Goal: Task Accomplishment & Management: Manage account settings

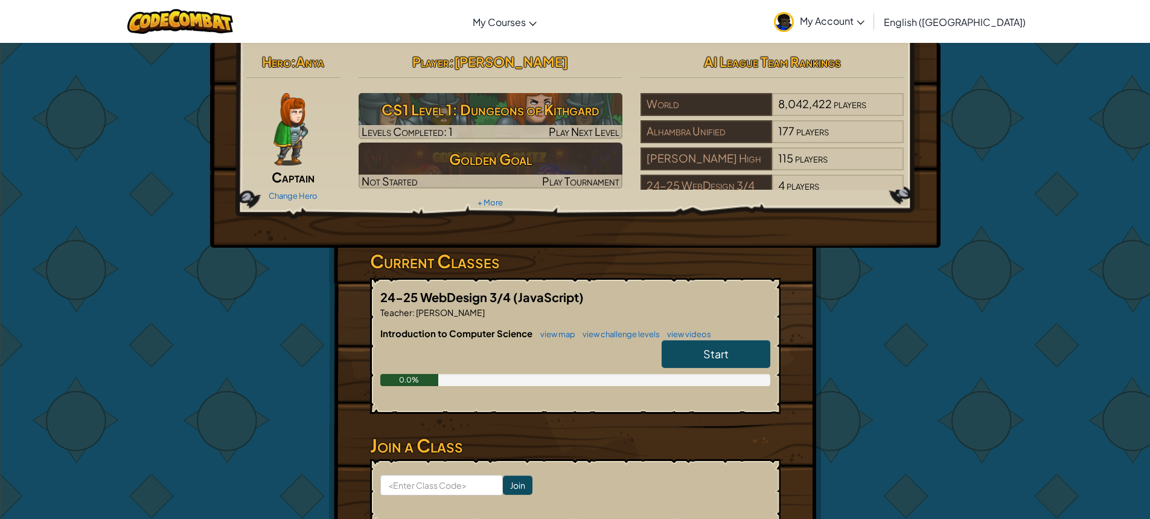
click at [864, 18] on span "My Account" at bounding box center [832, 20] width 65 height 13
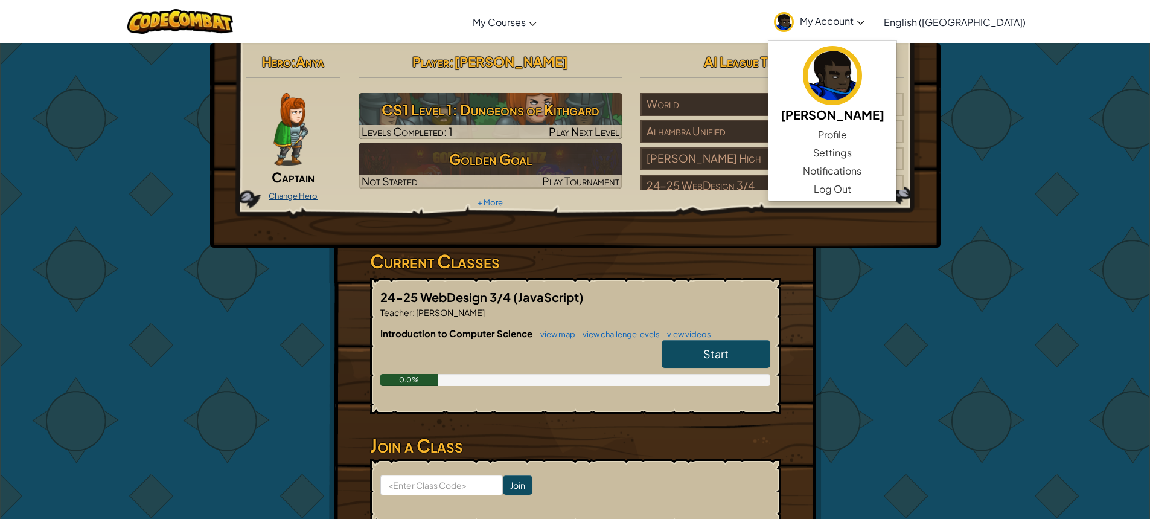
click at [294, 191] on link "Change Hero" at bounding box center [293, 196] width 49 height 10
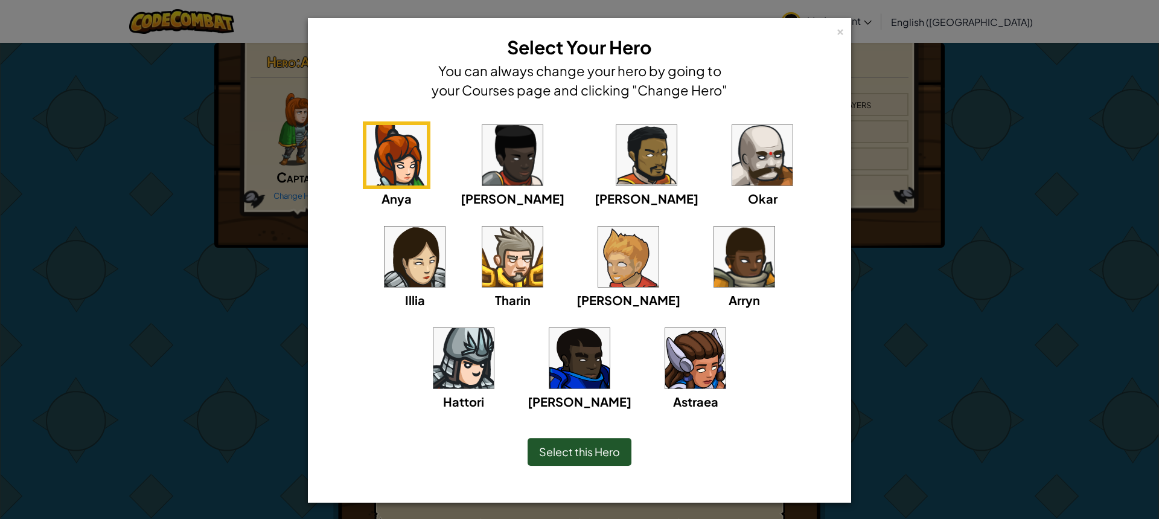
click at [732, 179] on img at bounding box center [762, 155] width 60 height 60
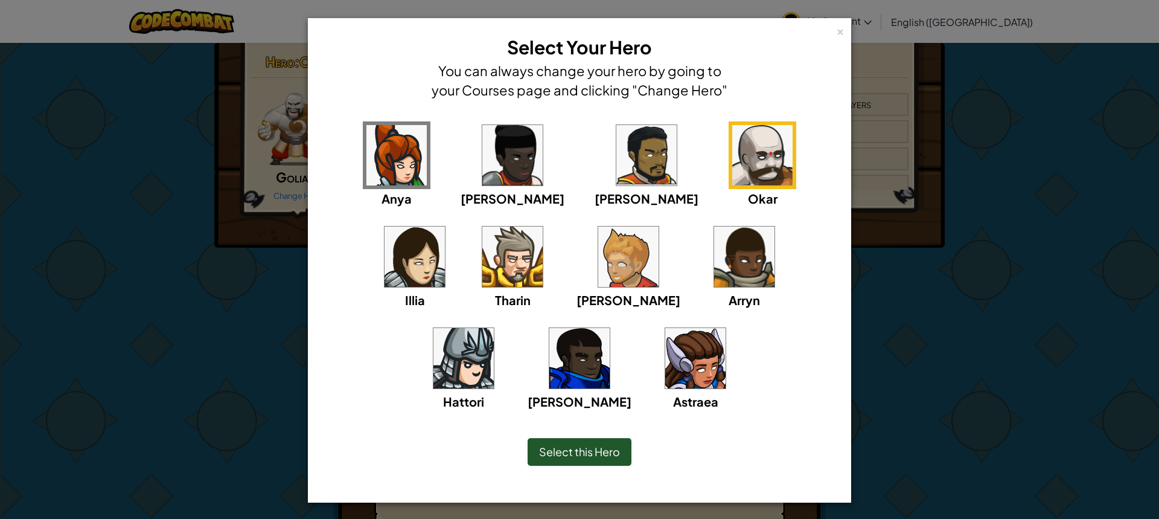
click at [616, 138] on img at bounding box center [646, 155] width 60 height 60
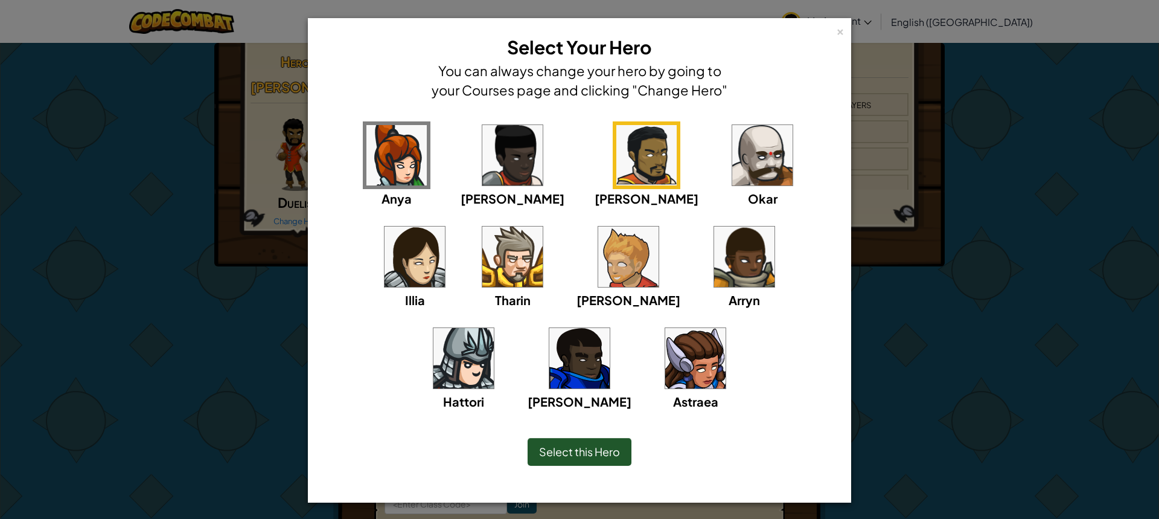
click at [631, 324] on div "[PERSON_NAME]" at bounding box center [580, 367] width 104 height 86
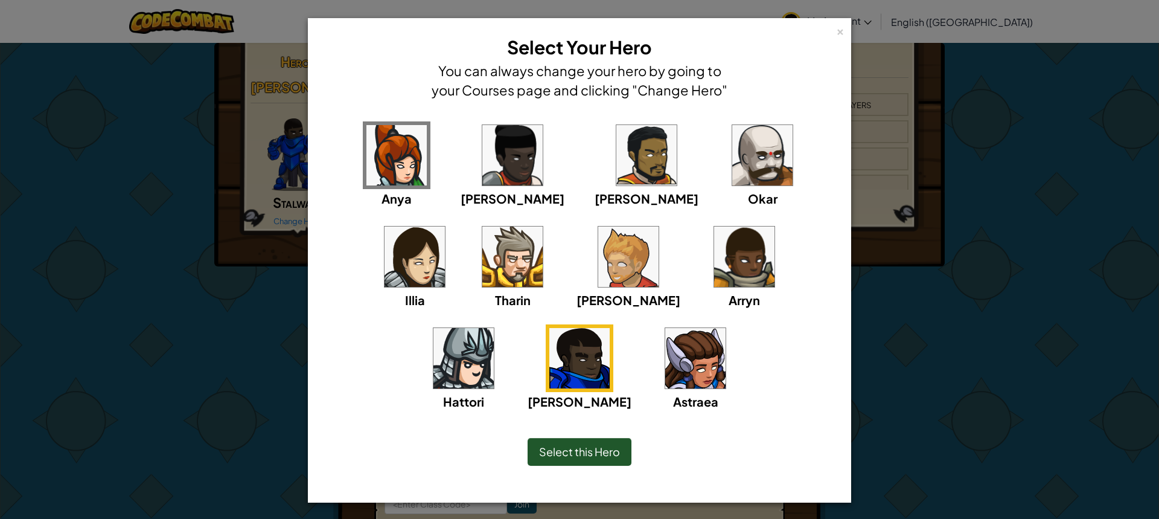
click at [707, 261] on div "Anya [PERSON_NAME] [PERSON_NAME] [PERSON_NAME] Arryn [PERSON_NAME]" at bounding box center [580, 273] width 506 height 304
